Goal: Use online tool/utility: Use online tool/utility

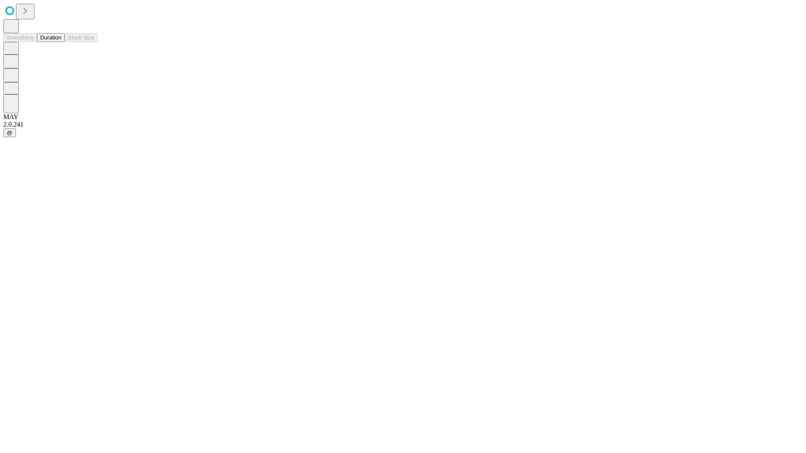
click at [61, 42] on button "Duration" at bounding box center [51, 37] width 28 height 9
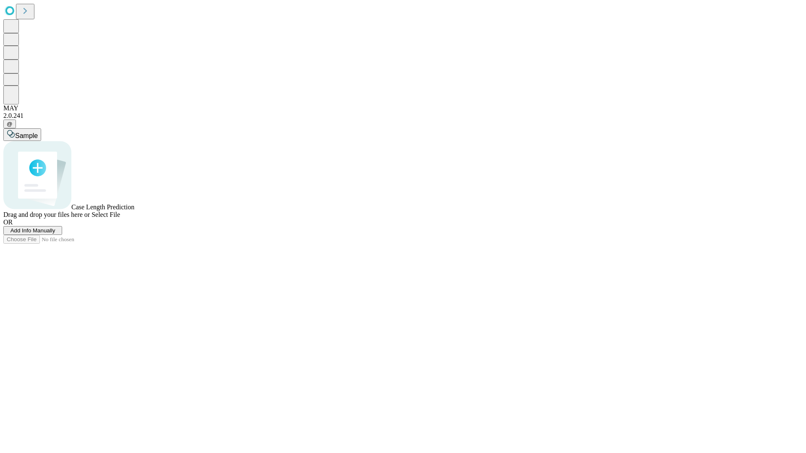
click at [120, 218] on span "Select File" at bounding box center [106, 214] width 29 height 7
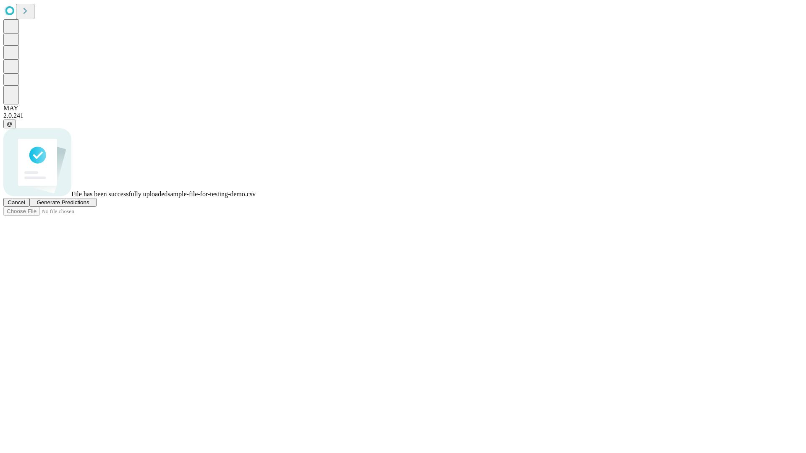
click at [89, 206] on span "Generate Predictions" at bounding box center [63, 202] width 52 height 6
